Goal: Transaction & Acquisition: Purchase product/service

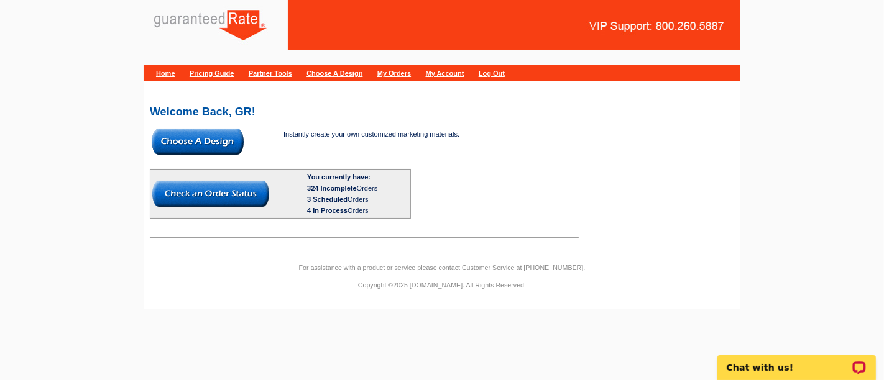
click at [221, 135] on img at bounding box center [198, 142] width 92 height 26
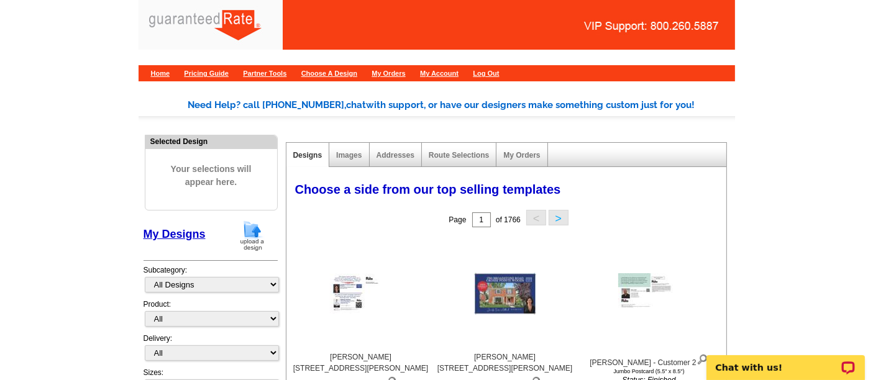
click at [255, 239] on img at bounding box center [252, 236] width 32 height 32
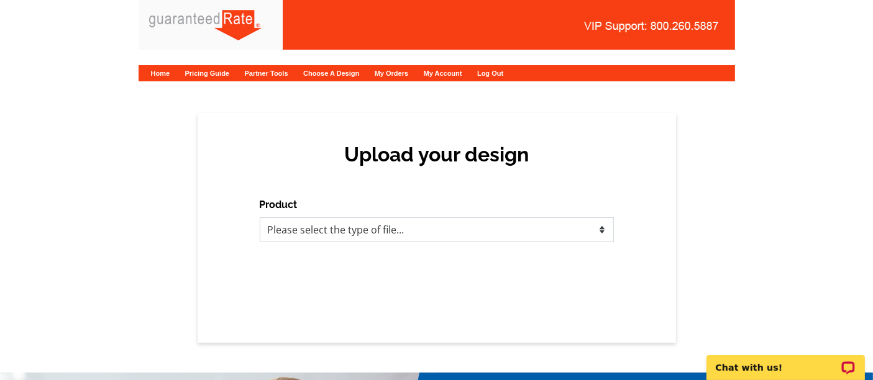
click at [331, 242] on select "Please select the type of file... Postcards Calendars Business Cards Letters an…" at bounding box center [437, 229] width 354 height 25
click at [359, 237] on select "Please select the type of file... Postcards Calendars Business Cards Letters an…" at bounding box center [437, 229] width 354 height 25
select select "1"
click at [260, 217] on select "Please select the type of file... Postcards Calendars Business Cards Letters an…" at bounding box center [437, 229] width 354 height 25
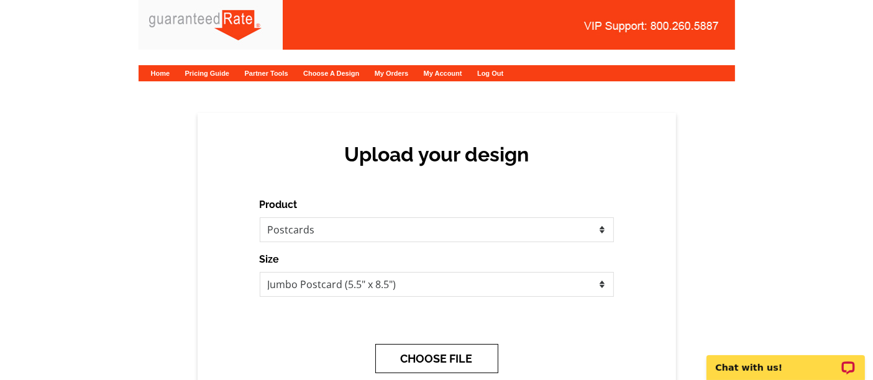
click at [460, 363] on button "CHOOSE FILE" at bounding box center [436, 358] width 123 height 29
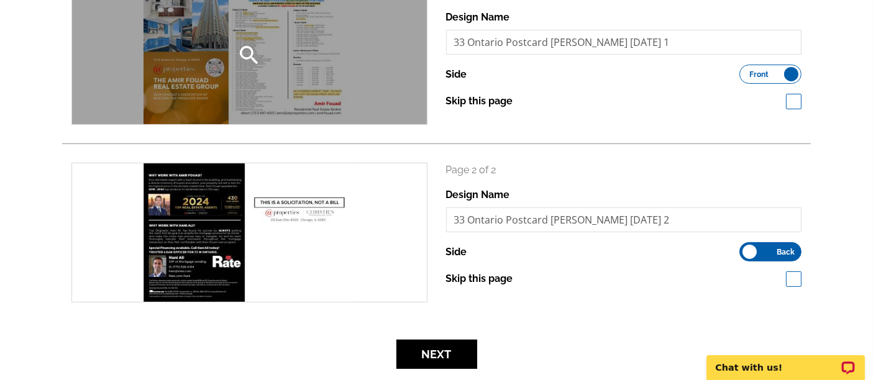
scroll to position [215, 0]
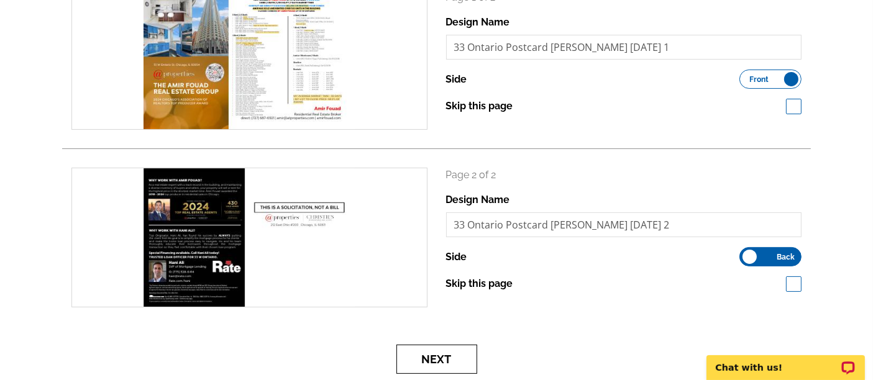
click at [458, 352] on button "Next" at bounding box center [436, 359] width 81 height 29
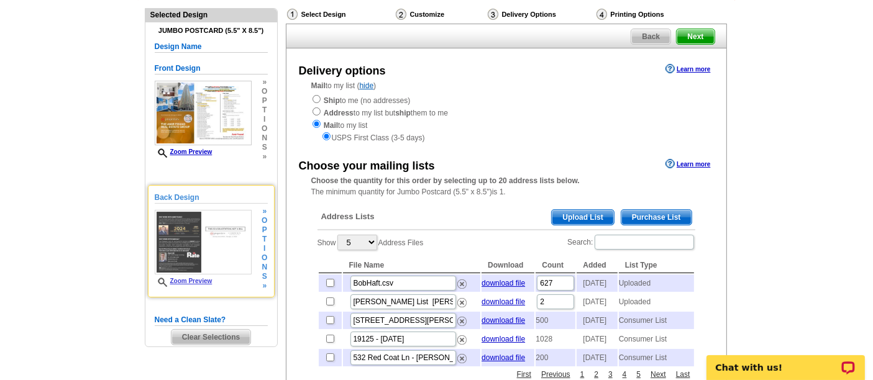
scroll to position [83, 0]
